Goal: Navigation & Orientation: Find specific page/section

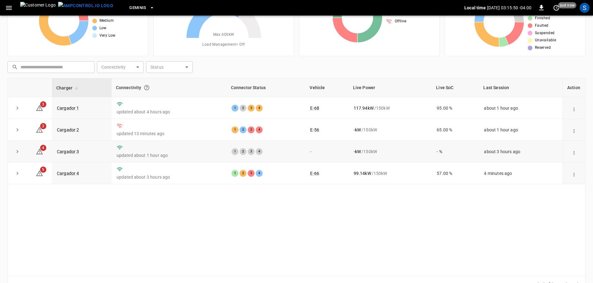
scroll to position [62, 0]
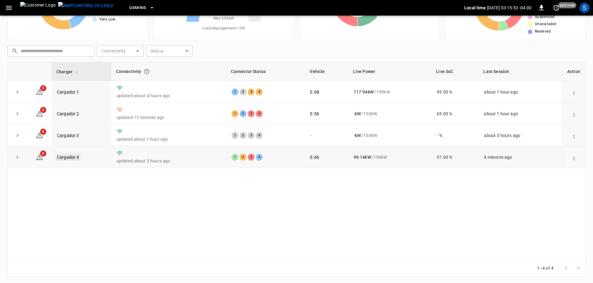
click at [67, 158] on link "Cargador 4" at bounding box center [68, 157] width 25 height 7
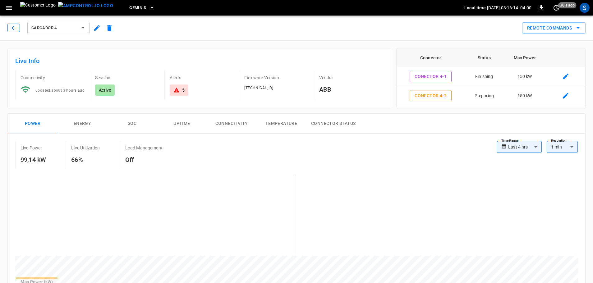
click at [16, 29] on icon "button" at bounding box center [14, 28] width 6 height 6
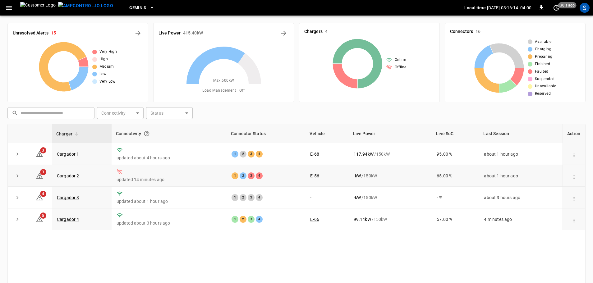
scroll to position [62, 0]
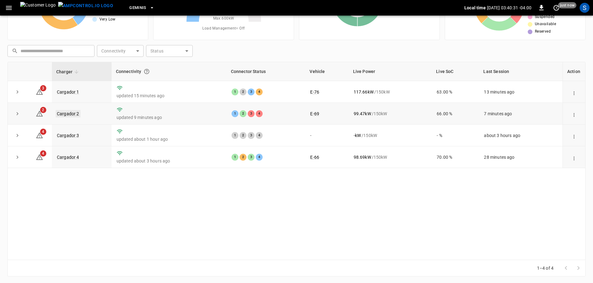
click at [68, 114] on link "Cargador 2" at bounding box center [68, 113] width 25 height 7
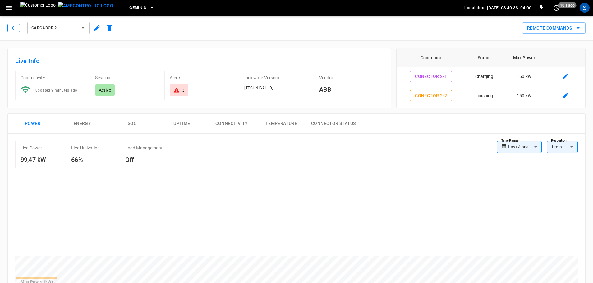
click at [16, 29] on icon "button" at bounding box center [14, 28] width 6 height 6
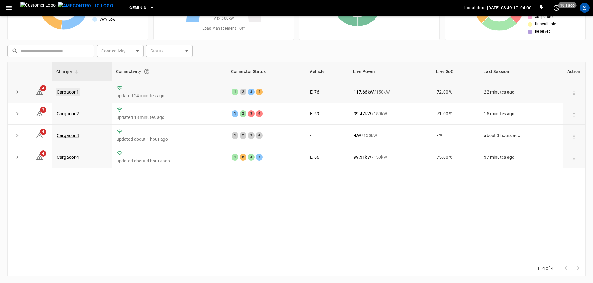
click at [76, 93] on link "Cargador 1" at bounding box center [68, 91] width 25 height 7
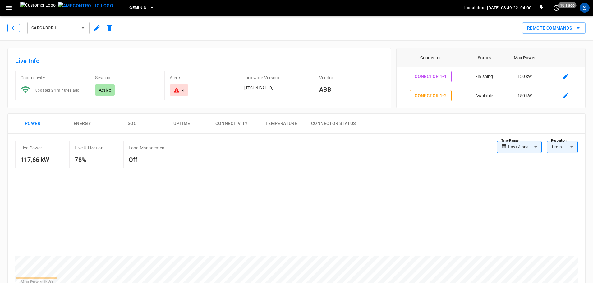
click at [11, 25] on icon "button" at bounding box center [14, 28] width 6 height 6
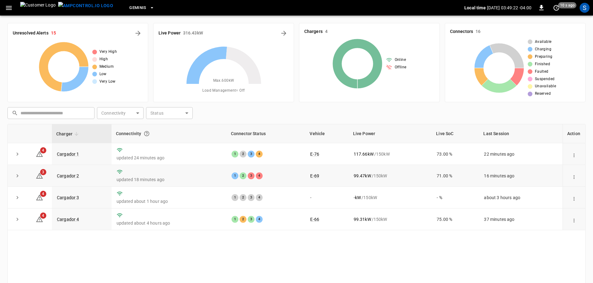
scroll to position [62, 0]
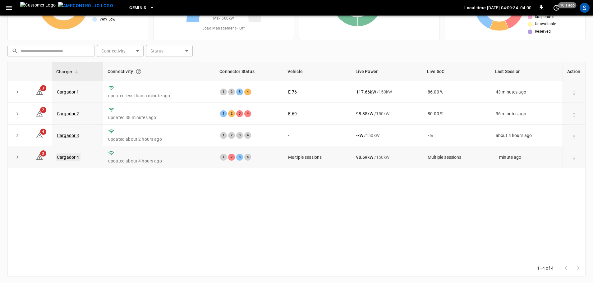
click at [70, 158] on link "Cargador 4" at bounding box center [68, 157] width 25 height 7
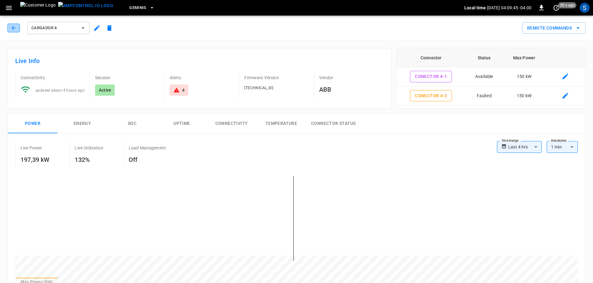
click at [11, 25] on icon "button" at bounding box center [14, 28] width 6 height 6
